Goal: Information Seeking & Learning: Learn about a topic

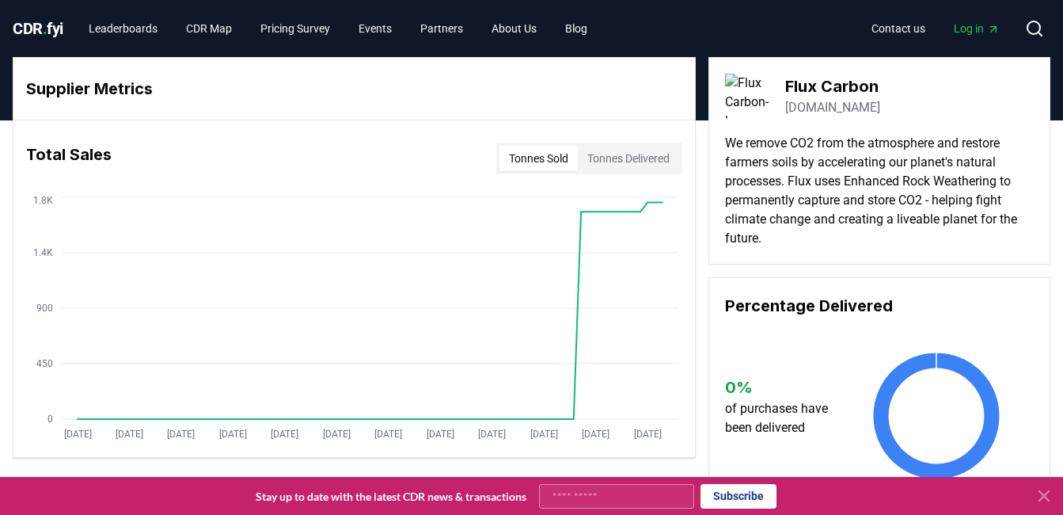
click at [1034, 28] on icon at bounding box center [1034, 28] width 19 height 19
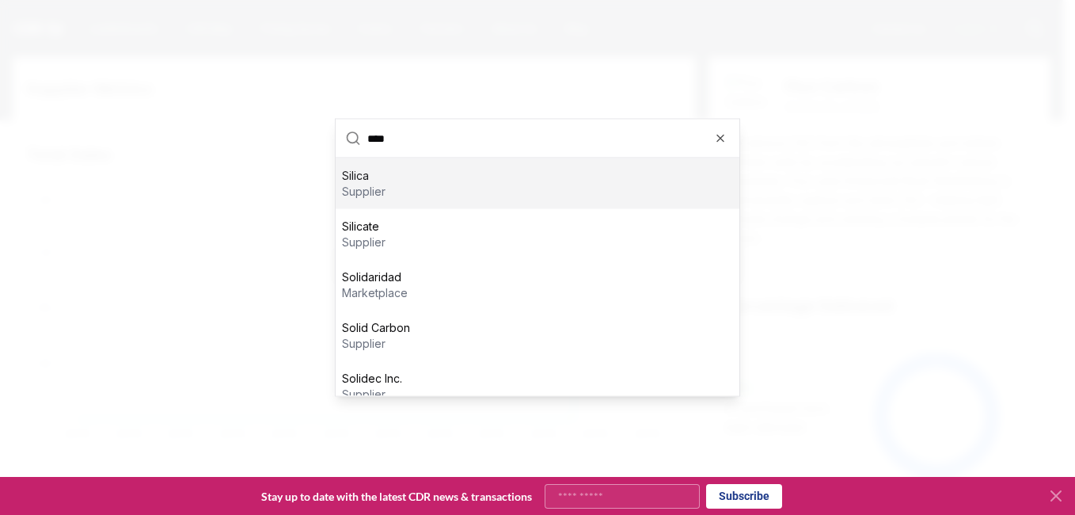
type input "****"
click at [685, 186] on div "Silica supplier" at bounding box center [538, 183] width 404 height 51
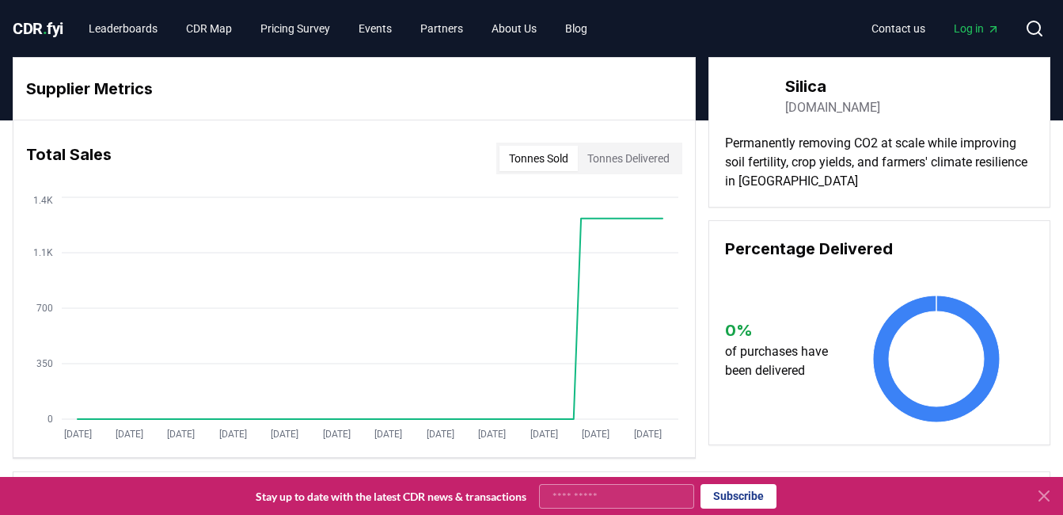
click at [645, 161] on button "Tonnes Delivered" at bounding box center [628, 158] width 101 height 25
click at [553, 174] on div "Total Sales Tonnes Sold Tonnes Delivered" at bounding box center [354, 158] width 682 height 57
click at [553, 166] on button "Tonnes Sold" at bounding box center [538, 158] width 78 height 25
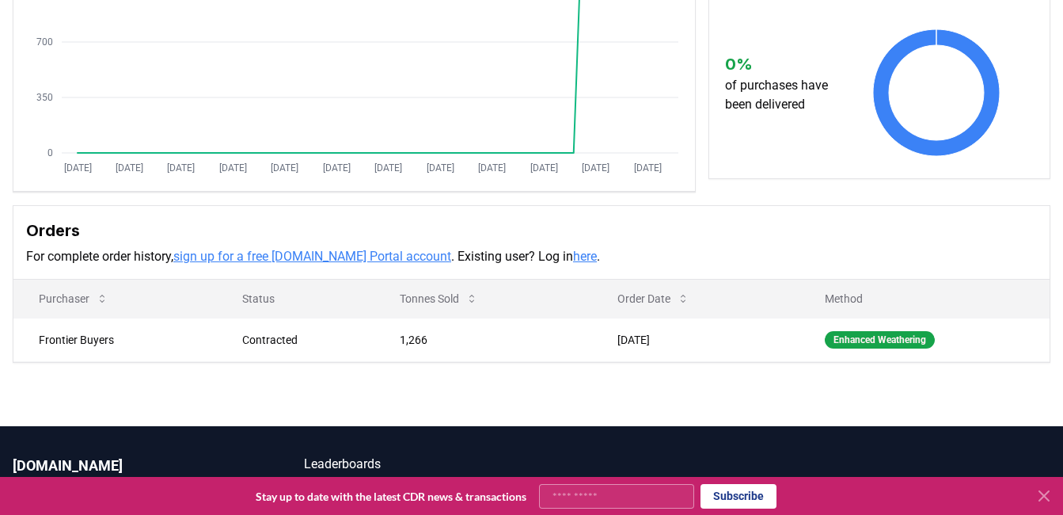
scroll to position [267, 0]
